Goal: Navigation & Orientation: Find specific page/section

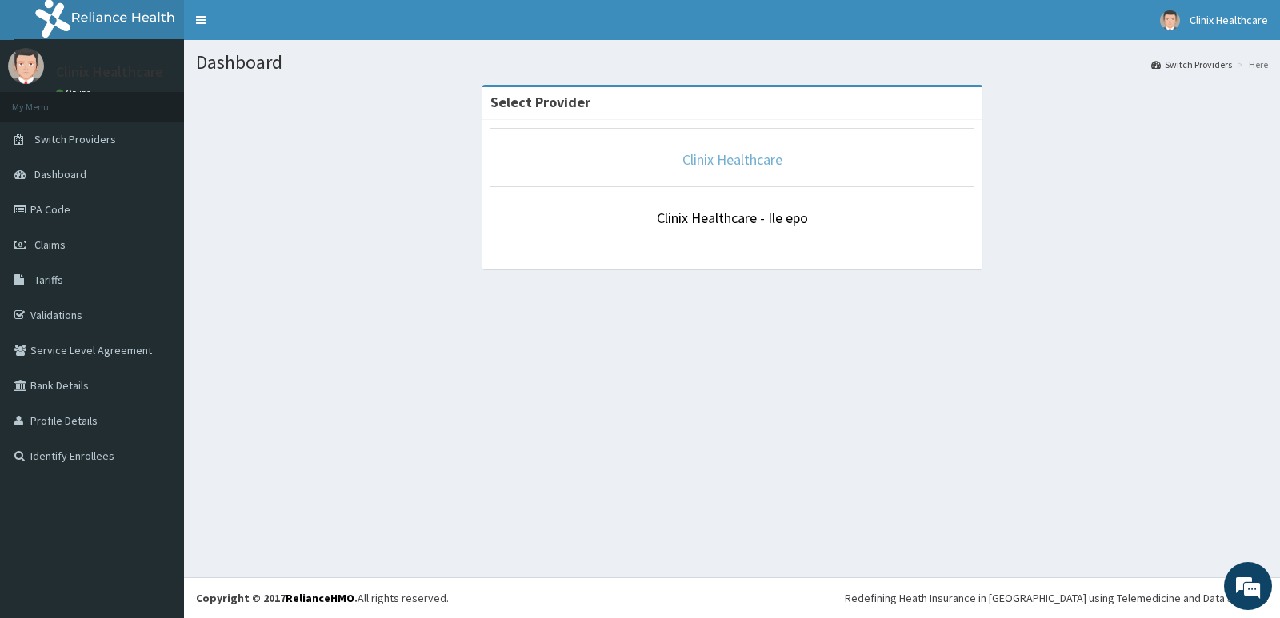
click at [722, 151] on link "Clinix Healthcare" at bounding box center [732, 159] width 100 height 18
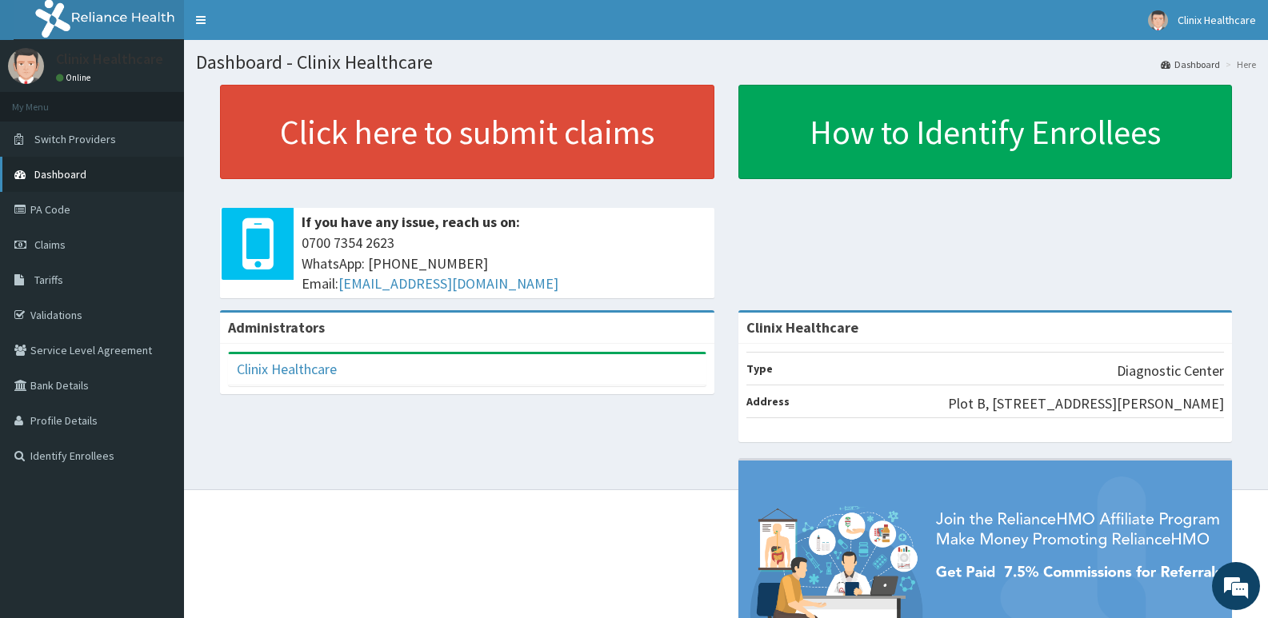
click at [123, 178] on link "Dashboard" at bounding box center [92, 174] width 184 height 35
click at [80, 211] on link "PA Code" at bounding box center [92, 209] width 184 height 35
